Goal: Register for event/course

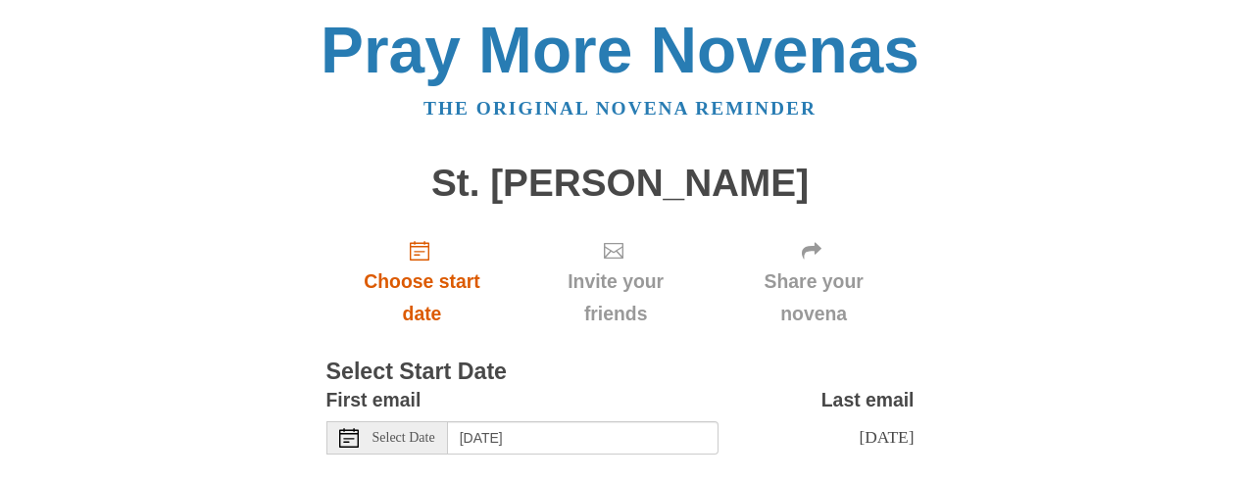
click at [426, 288] on span "Choose start date" at bounding box center [422, 298] width 153 height 65
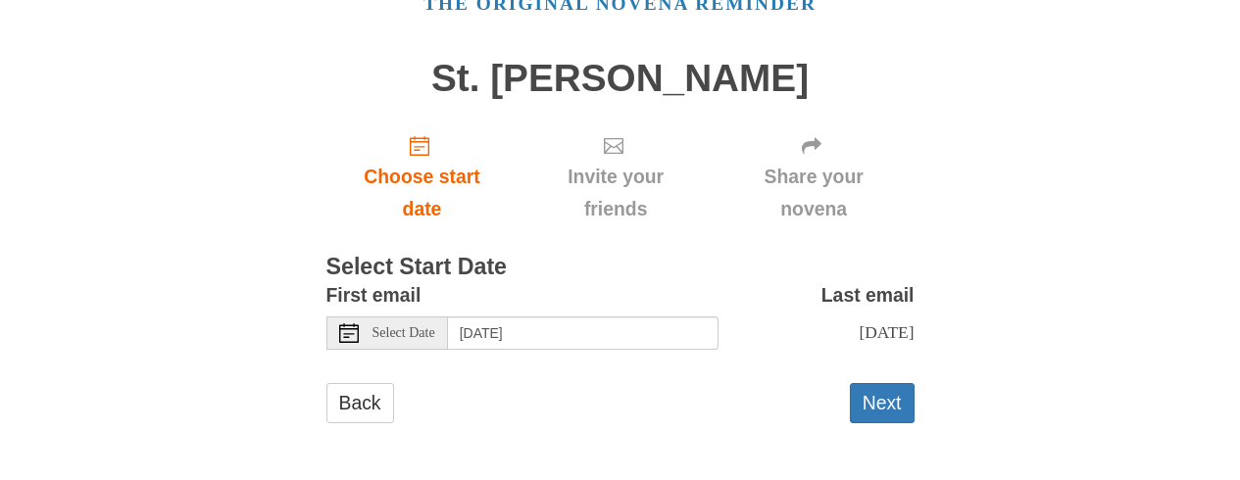
scroll to position [116, 0]
click at [891, 407] on button "Next" at bounding box center [882, 403] width 65 height 40
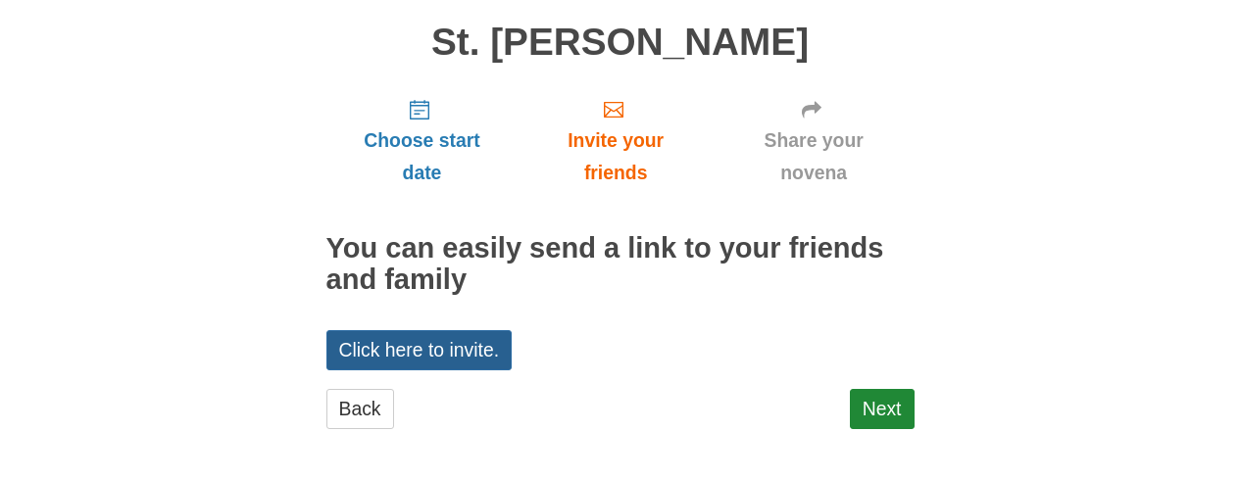
scroll to position [140, 0]
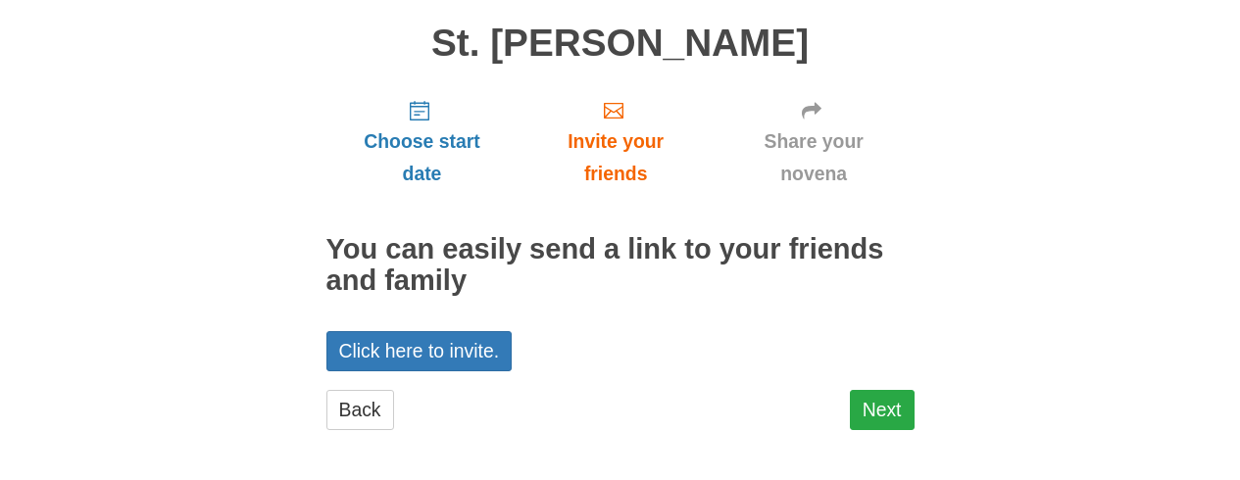
click at [877, 400] on link "Next" at bounding box center [882, 410] width 65 height 40
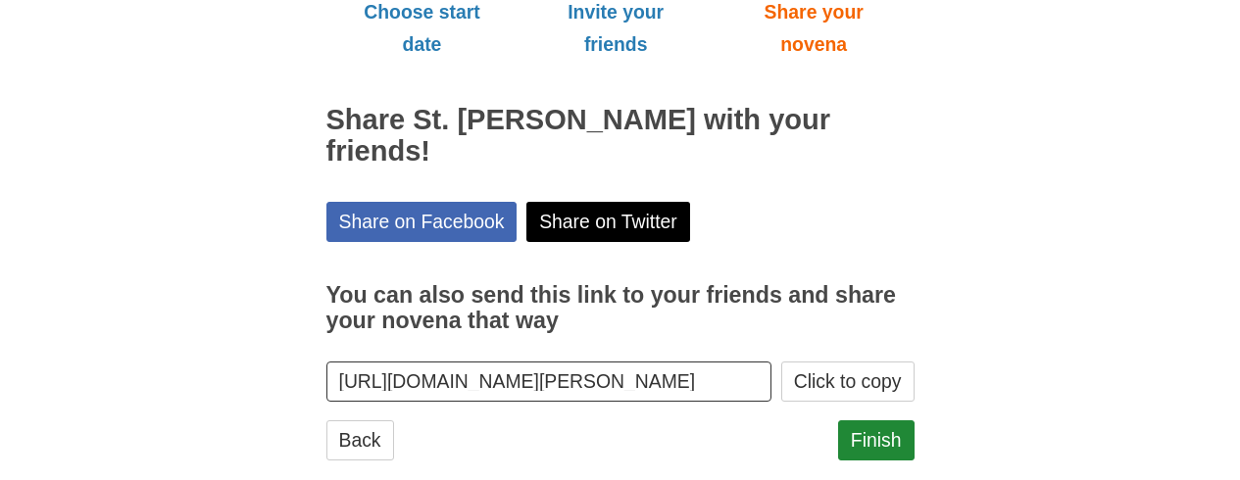
scroll to position [269, 0]
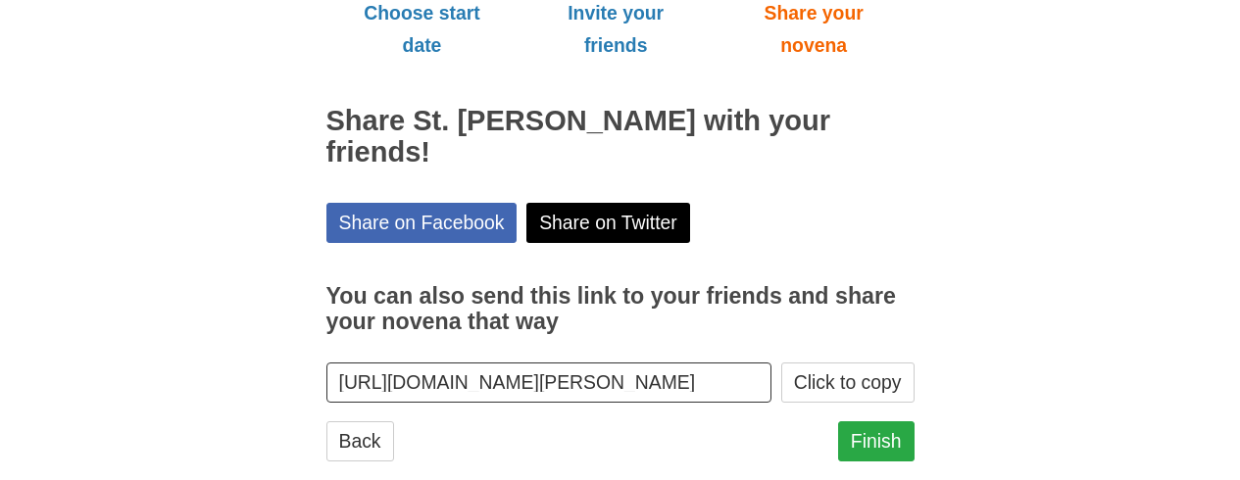
click at [872, 421] on link "Finish" at bounding box center [876, 441] width 76 height 40
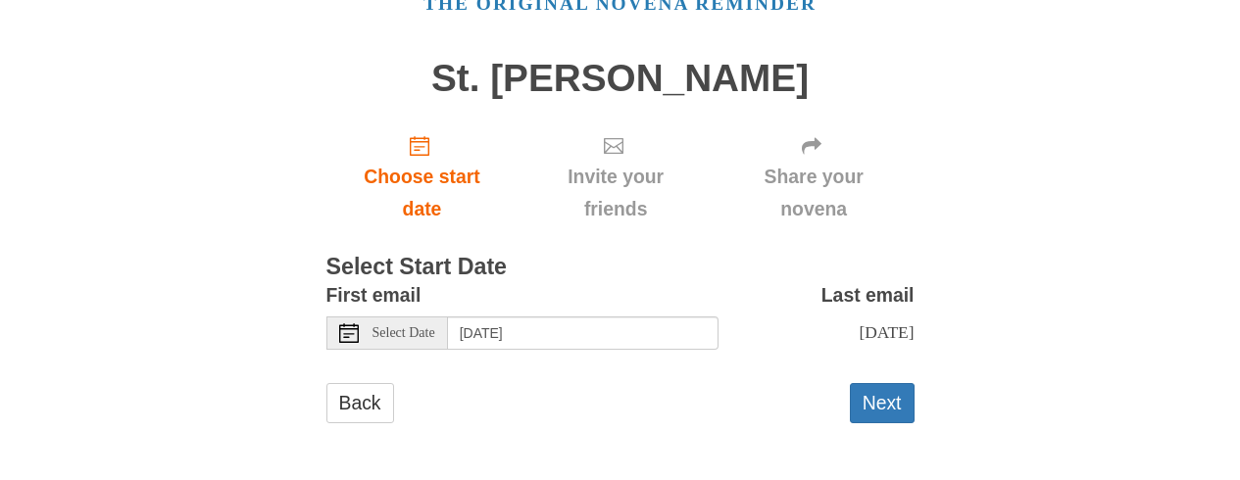
scroll to position [116, 0]
click at [880, 402] on button "Next" at bounding box center [882, 403] width 65 height 40
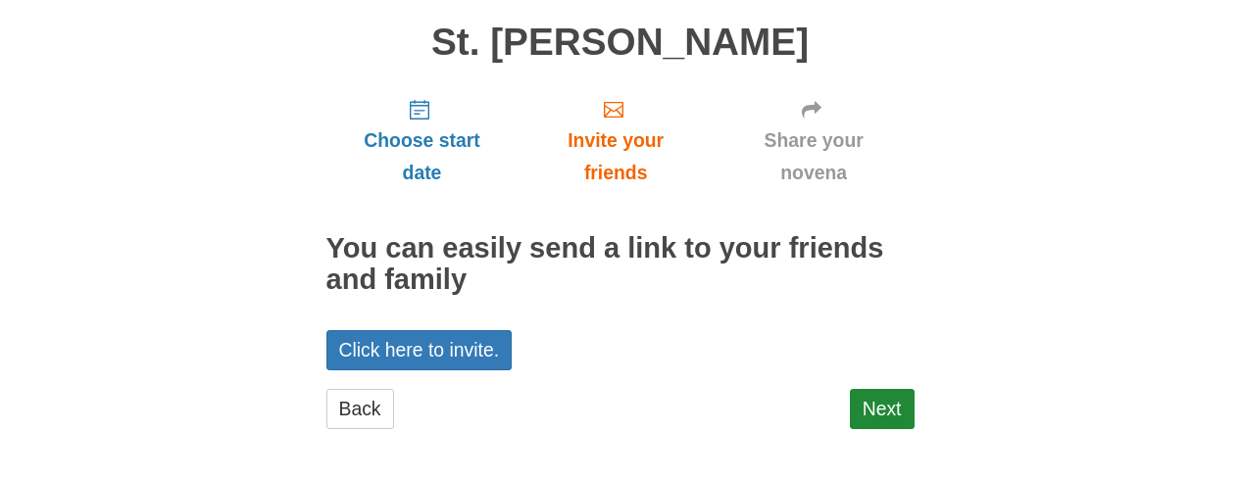
scroll to position [140, 0]
click at [889, 396] on link "Next" at bounding box center [882, 410] width 65 height 40
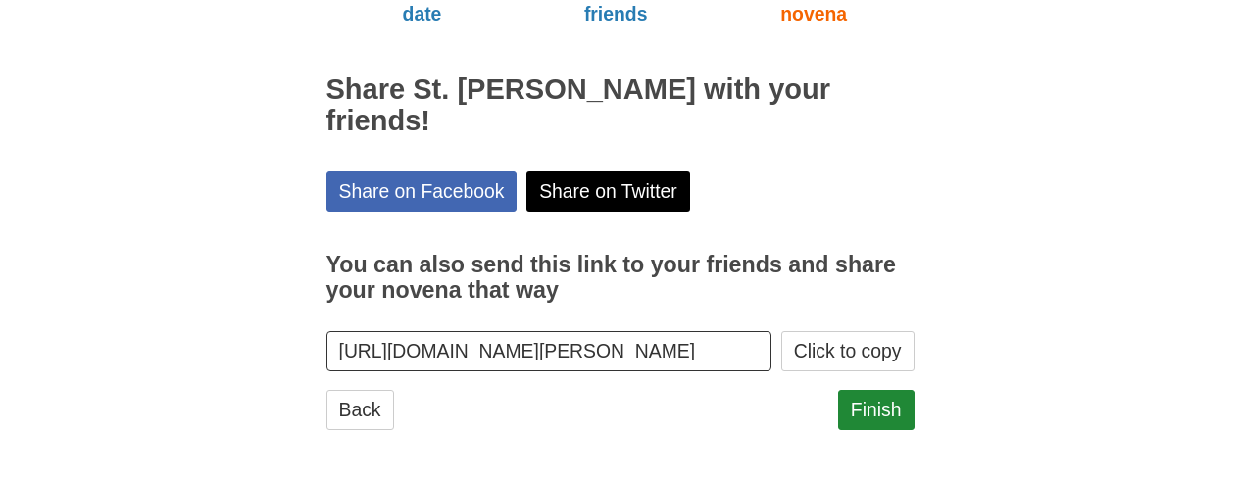
scroll to position [299, 0]
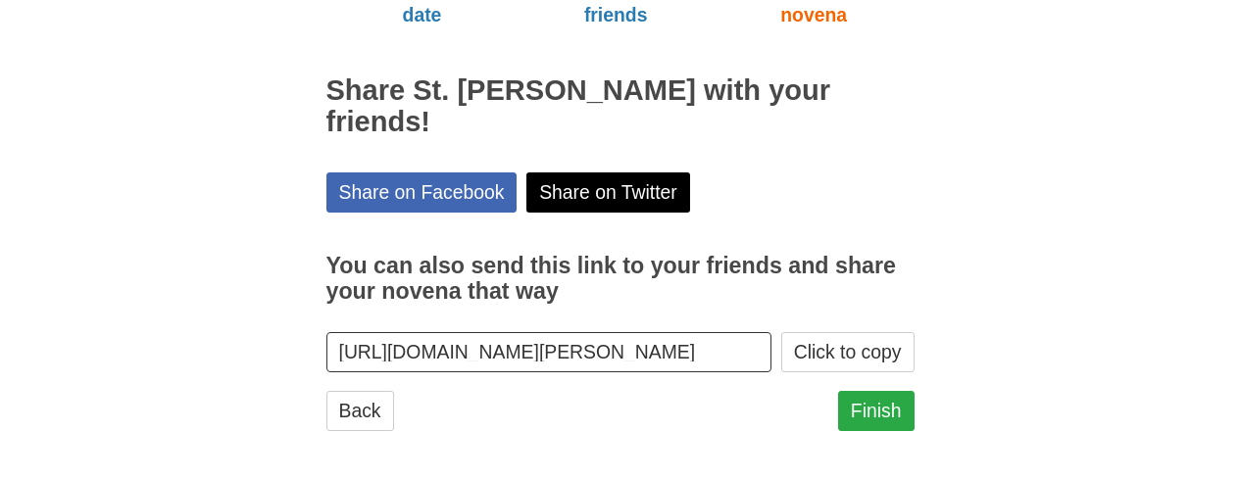
click at [876, 403] on link "Finish" at bounding box center [876, 411] width 76 height 40
